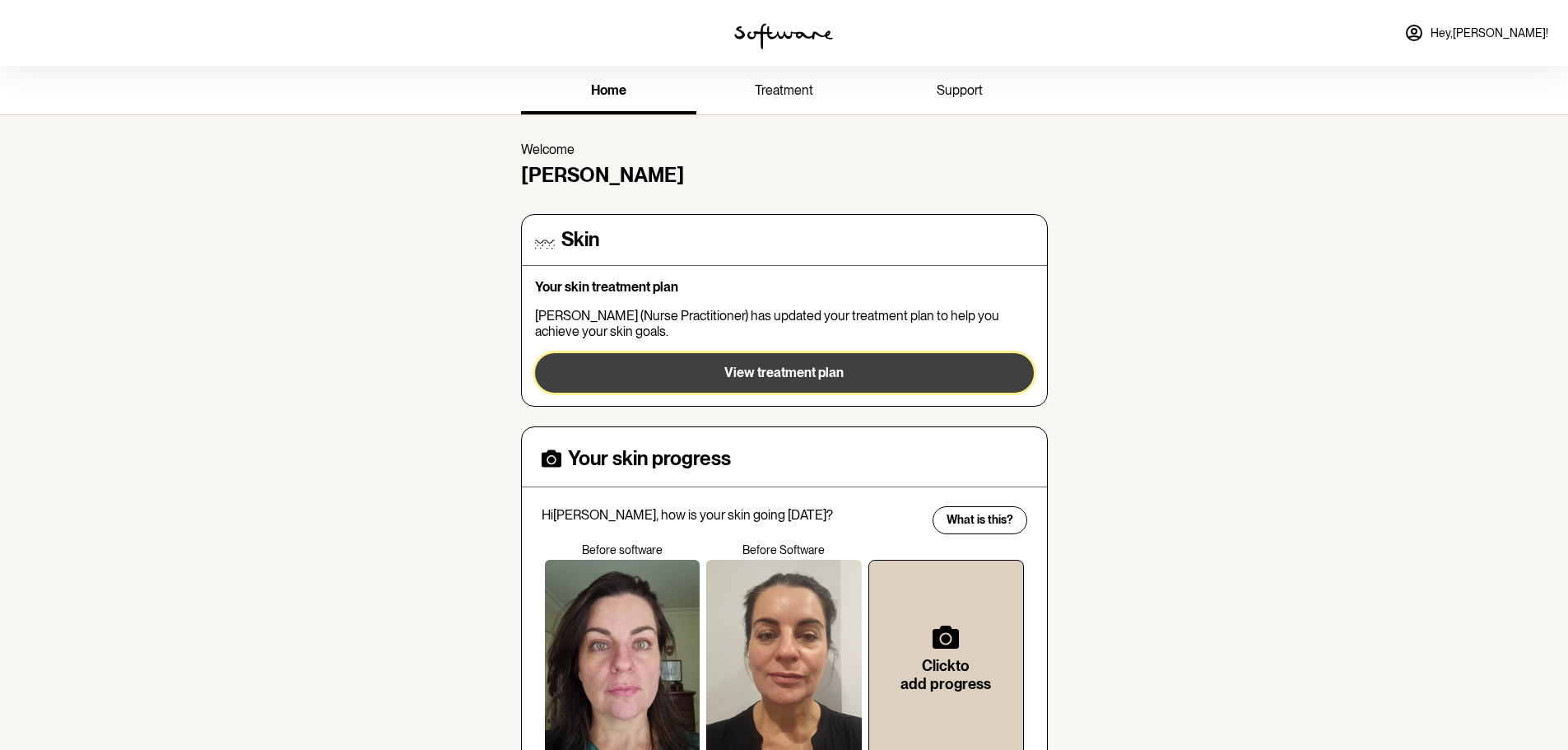
click at [827, 372] on span "View treatment plan" at bounding box center [783, 372] width 119 height 15
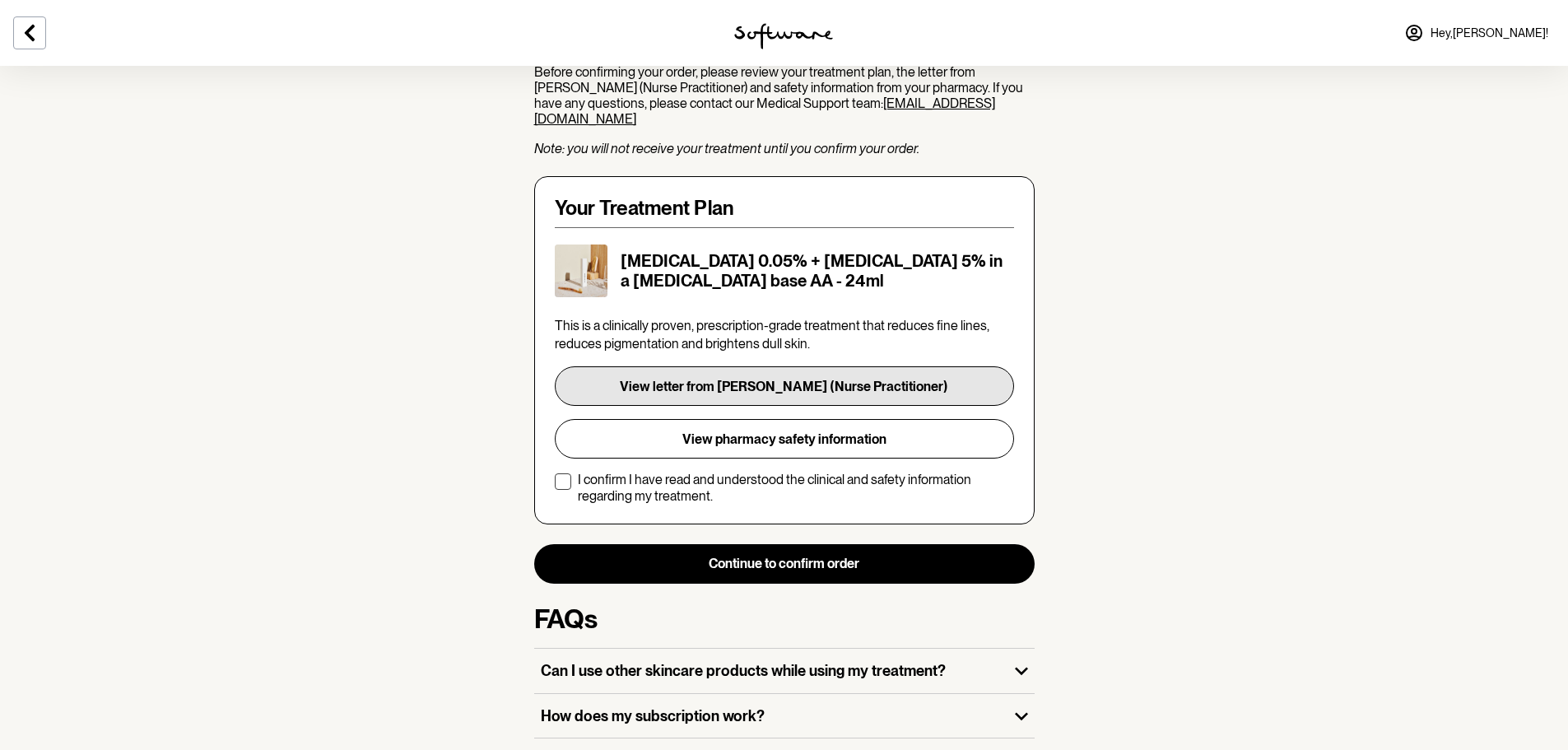
scroll to position [247, 0]
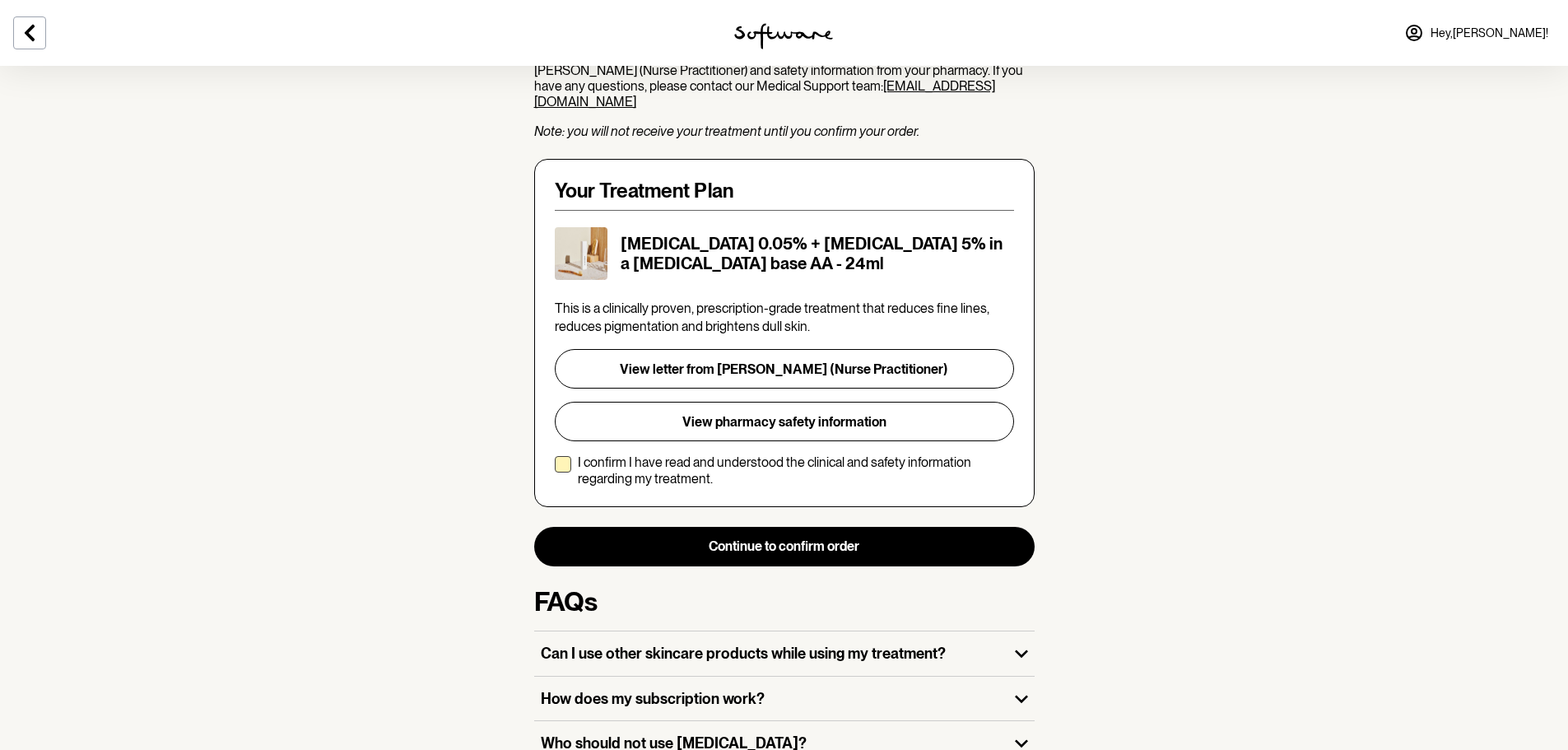
click at [556, 456] on span at bounding box center [562, 464] width 16 height 16
click at [555, 470] on input "I confirm I have read and understood the clinical and safety information regard…" at bounding box center [554, 470] width 1 height 1
checkbox input "true"
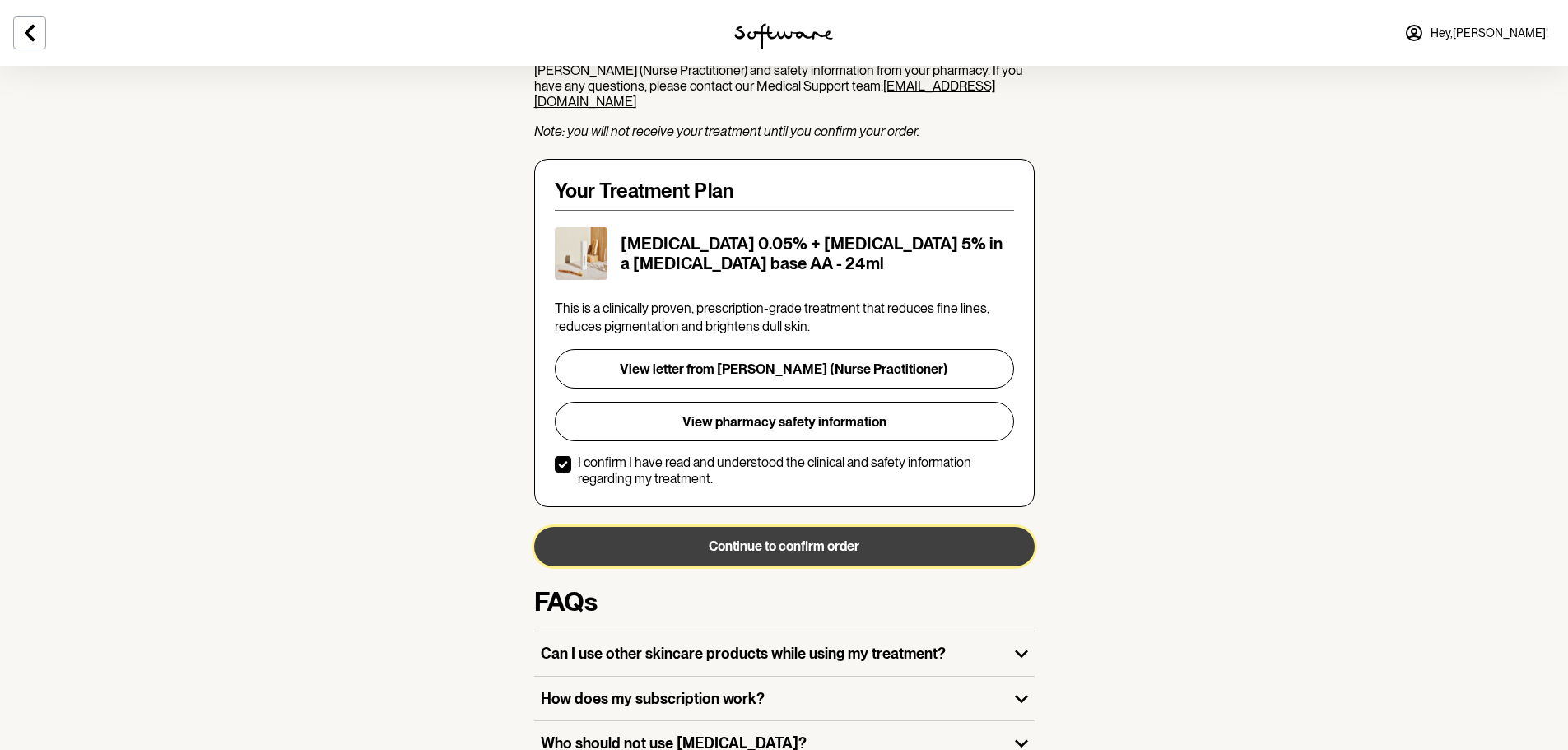
click at [805, 527] on button "Continue to confirm order" at bounding box center [784, 546] width 501 height 39
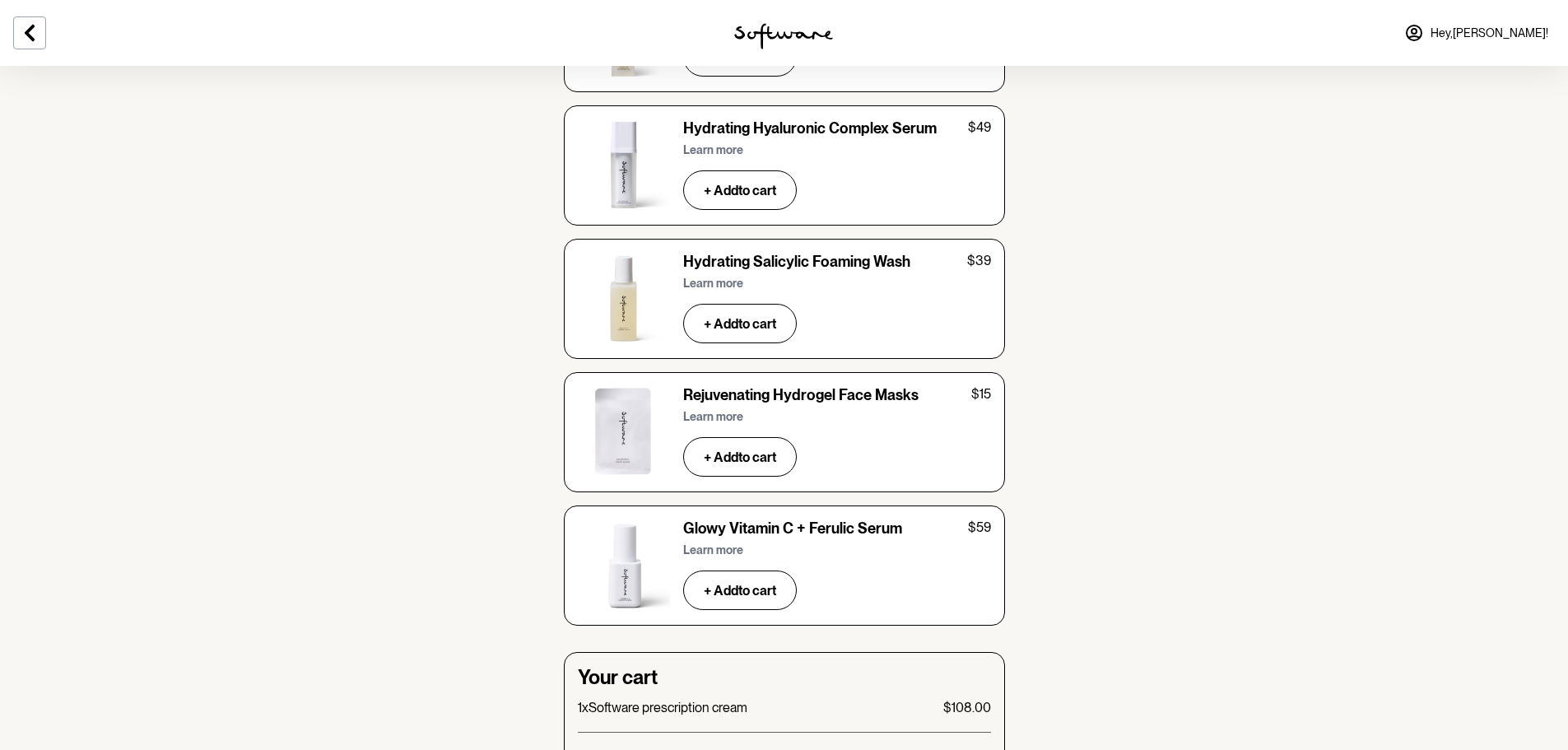
scroll to position [5646, 0]
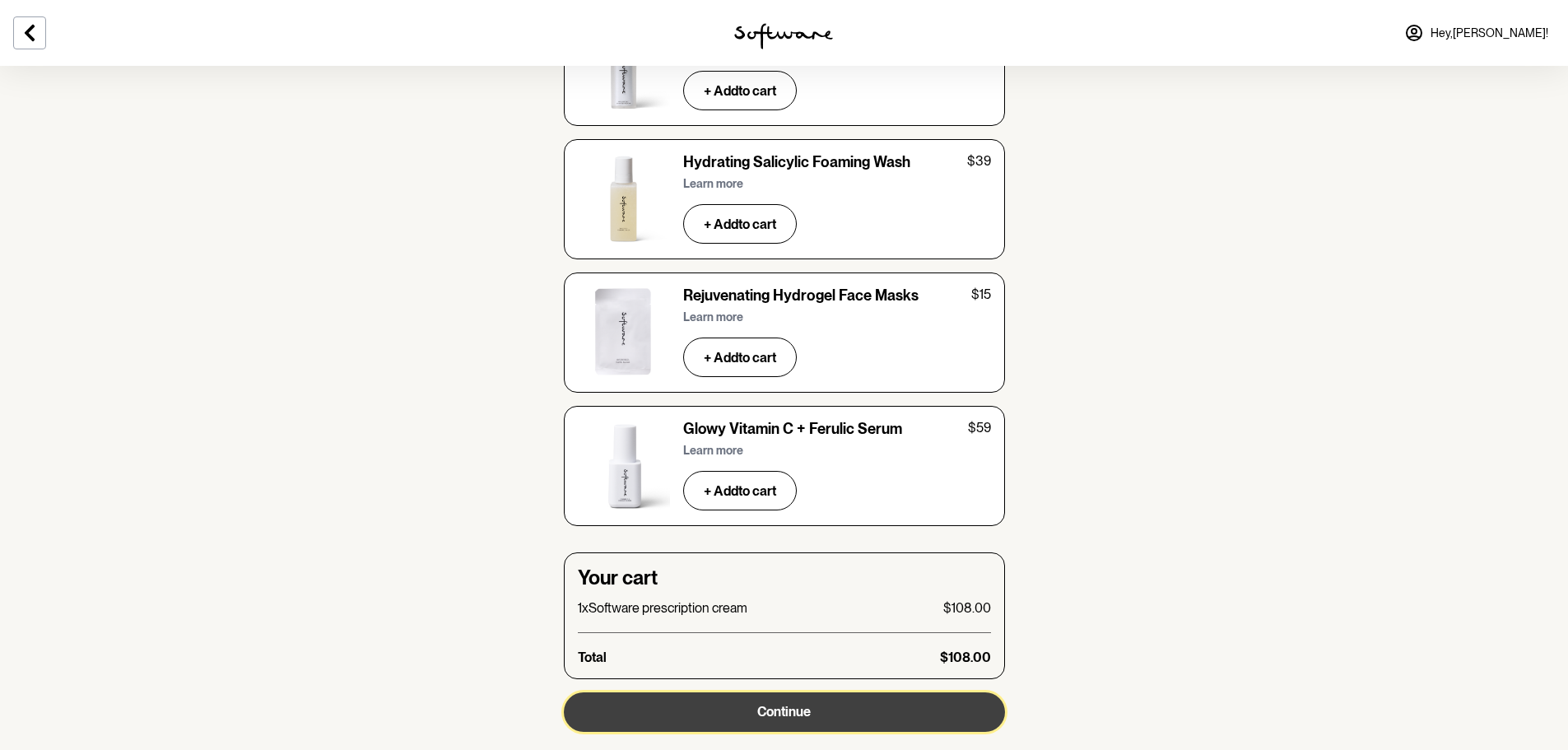
click at [771, 704] on span "Continue" at bounding box center [784, 711] width 54 height 15
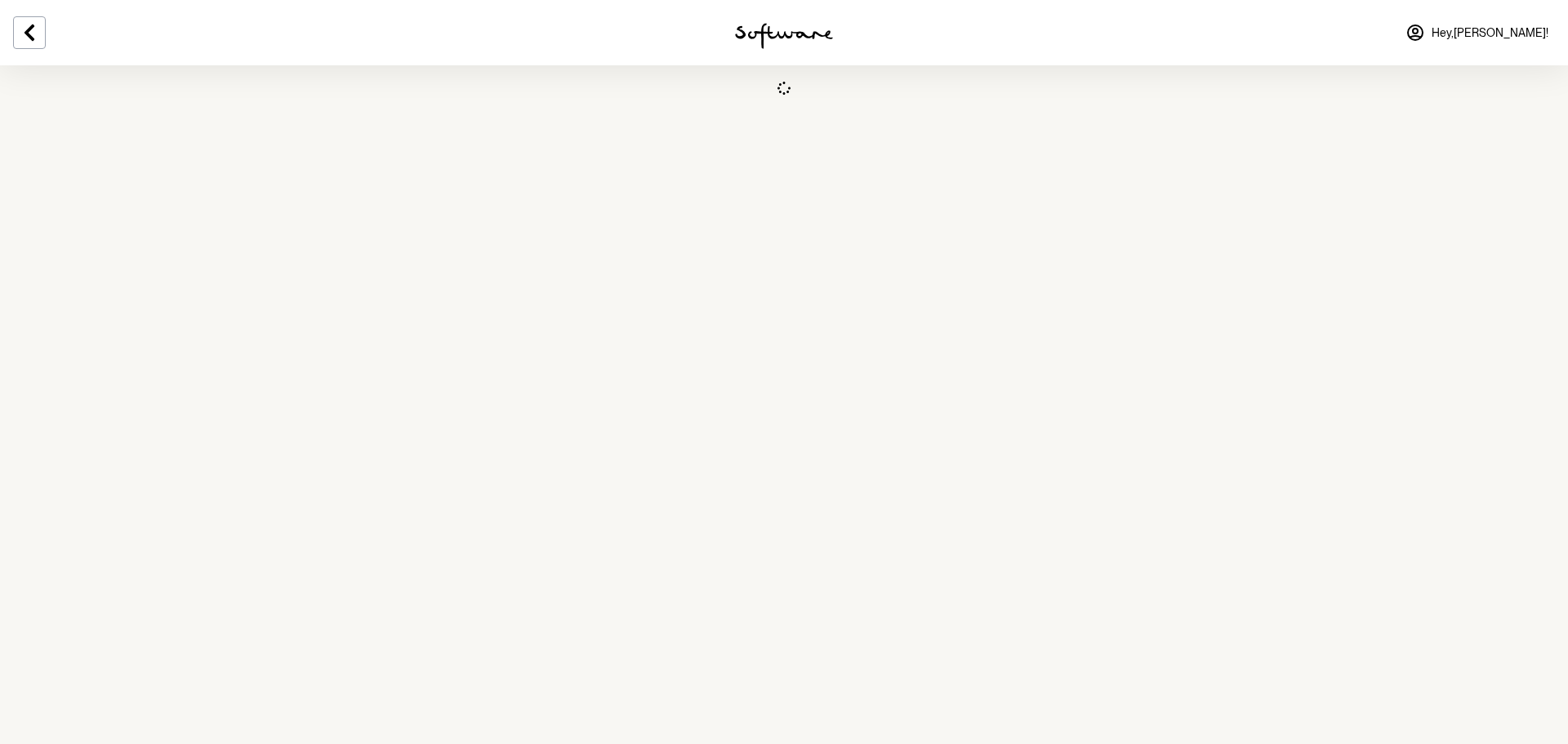
select select "VIC"
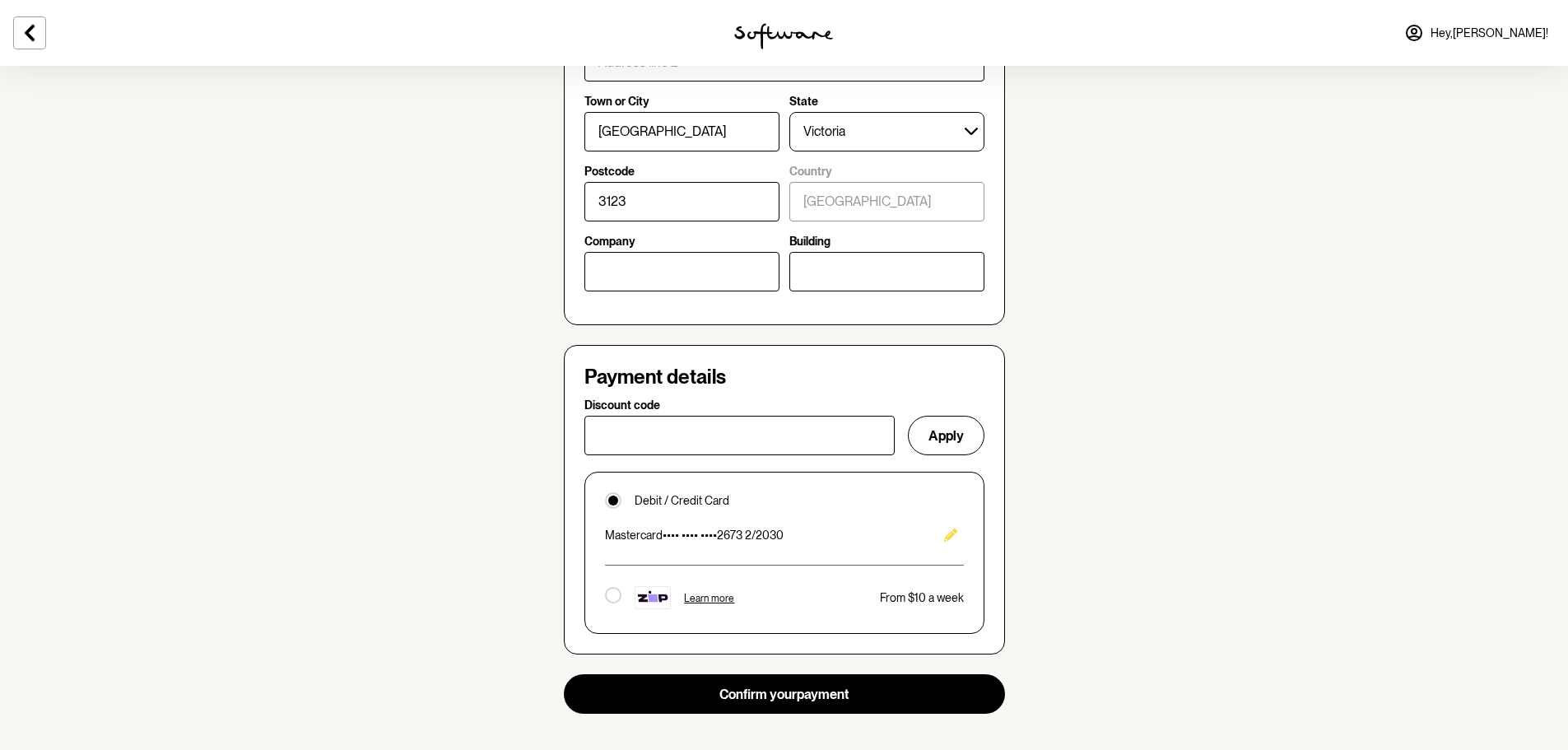
scroll to position [906, 0]
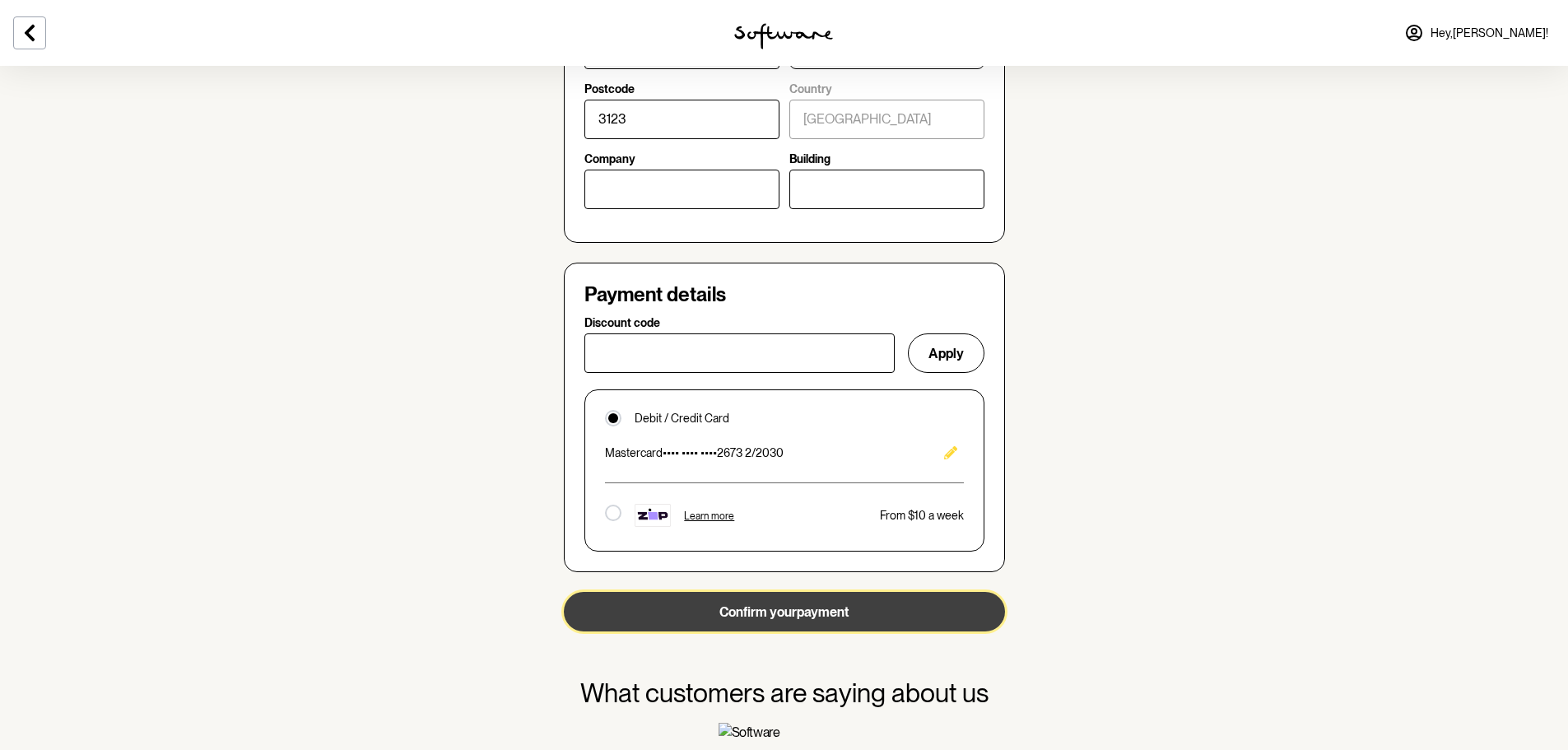
click at [803, 606] on button "Confirm your payment" at bounding box center [784, 611] width 441 height 39
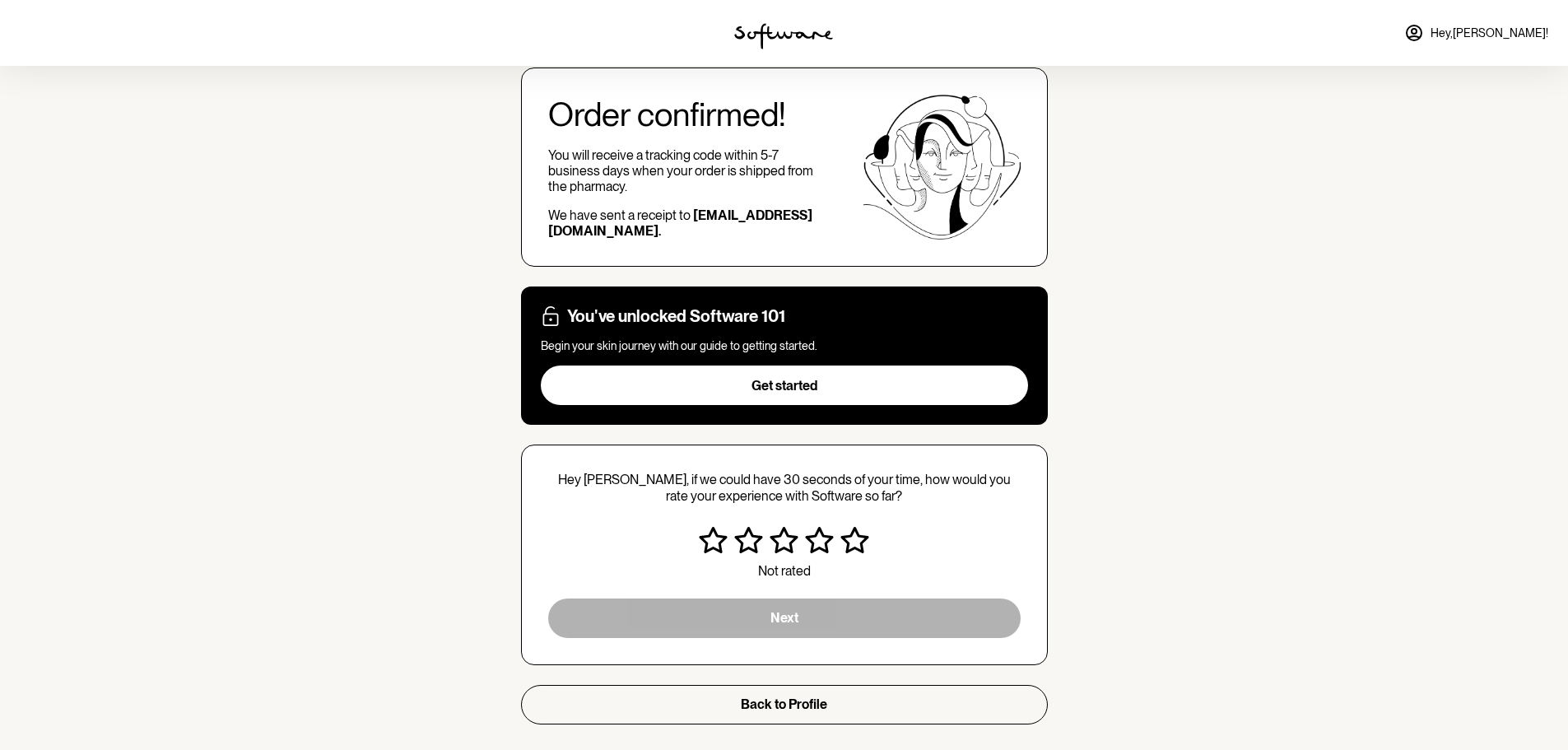
scroll to position [126, 0]
